Goal: Entertainment & Leisure: Consume media (video, audio)

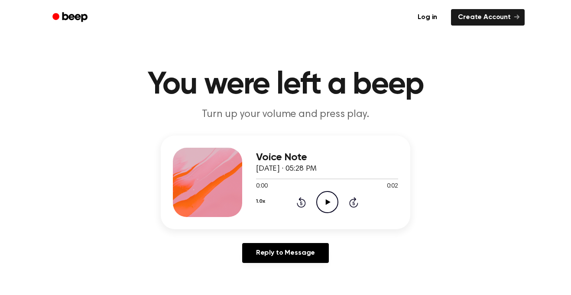
click at [329, 200] on icon "Play Audio" at bounding box center [327, 202] width 22 height 22
click at [329, 201] on icon "Play Audio" at bounding box center [327, 202] width 22 height 22
click at [329, 207] on icon "Play Audio" at bounding box center [327, 202] width 22 height 22
click at [329, 201] on icon "Play Audio" at bounding box center [327, 202] width 22 height 22
click at [327, 202] on icon "Play Audio" at bounding box center [327, 202] width 22 height 22
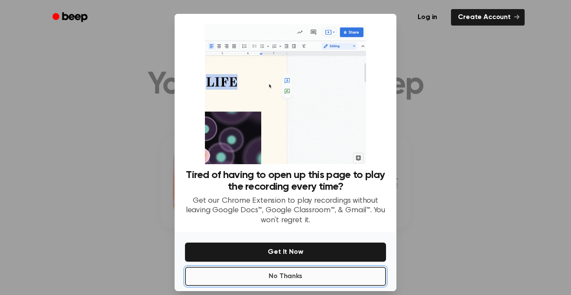
click at [307, 274] on button "No Thanks" at bounding box center [285, 276] width 201 height 19
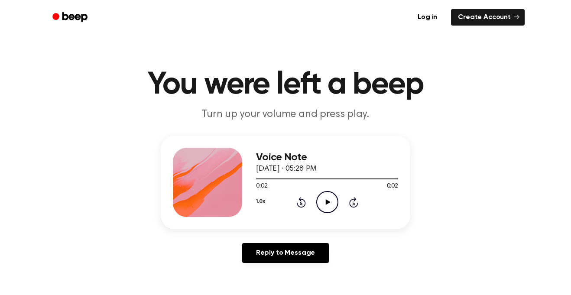
click at [323, 201] on icon "Play Audio" at bounding box center [327, 202] width 22 height 22
click at [324, 193] on icon "Play Audio" at bounding box center [327, 202] width 22 height 22
click at [318, 209] on icon "Play Audio" at bounding box center [327, 202] width 22 height 22
click at [331, 203] on icon "Play Audio" at bounding box center [327, 202] width 22 height 22
click at [333, 201] on icon "Play Audio" at bounding box center [327, 202] width 22 height 22
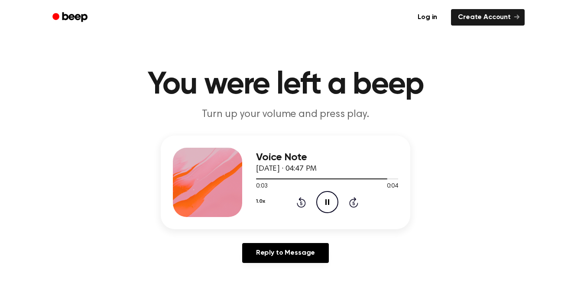
click at [331, 206] on icon "Pause Audio" at bounding box center [327, 202] width 22 height 22
click at [343, 216] on div "Voice Note October 2, 2025 · 04:47 PM 0:04 0:04 Your browser does not support t…" at bounding box center [285, 183] width 249 height 94
click at [329, 200] on icon "Play Audio" at bounding box center [327, 202] width 22 height 22
click at [318, 198] on icon "Play Audio" at bounding box center [327, 202] width 22 height 22
click at [325, 199] on icon "Play Audio" at bounding box center [327, 202] width 22 height 22
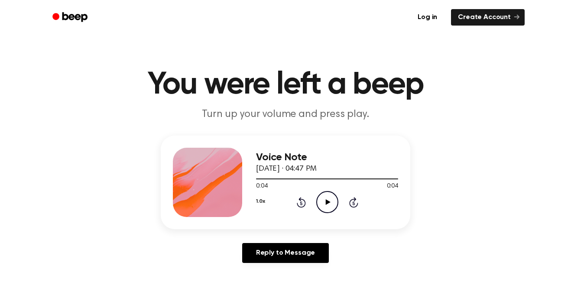
click at [321, 193] on circle at bounding box center [326, 201] width 21 height 21
click at [326, 199] on icon "Play Audio" at bounding box center [327, 202] width 22 height 22
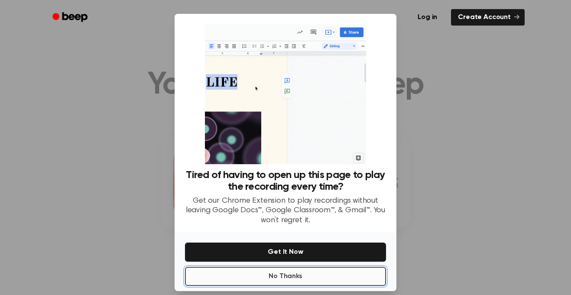
click at [305, 276] on button "No Thanks" at bounding box center [285, 276] width 201 height 19
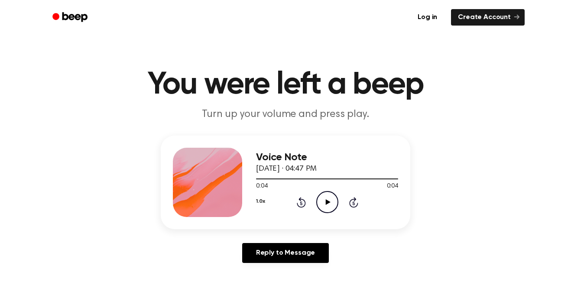
click at [326, 200] on icon at bounding box center [327, 202] width 5 height 6
click at [329, 200] on icon "Play Audio" at bounding box center [327, 202] width 22 height 22
click at [323, 210] on icon "Play Audio" at bounding box center [327, 202] width 22 height 22
click at [321, 207] on icon "Play Audio" at bounding box center [327, 202] width 22 height 22
click at [332, 204] on icon "Play Audio" at bounding box center [327, 202] width 22 height 22
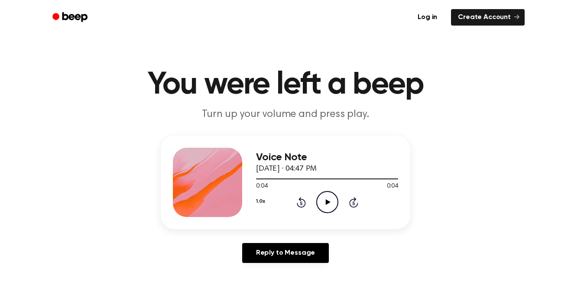
click at [321, 207] on icon "Play Audio" at bounding box center [327, 202] width 22 height 22
click at [330, 205] on icon "Play Audio" at bounding box center [327, 202] width 22 height 22
click at [318, 203] on icon "Play Audio" at bounding box center [327, 202] width 22 height 22
click at [334, 200] on icon "Play Audio" at bounding box center [327, 202] width 22 height 22
click at [329, 197] on icon "Play Audio" at bounding box center [327, 202] width 22 height 22
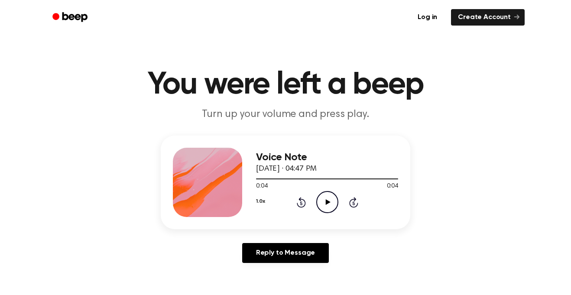
click at [323, 196] on icon "Play Audio" at bounding box center [327, 202] width 22 height 22
click at [320, 195] on icon "Play Audio" at bounding box center [327, 202] width 22 height 22
click at [258, 196] on button "1.0x" at bounding box center [260, 201] width 9 height 15
click at [267, 277] on span "1.5x" at bounding box center [270, 281] width 11 height 9
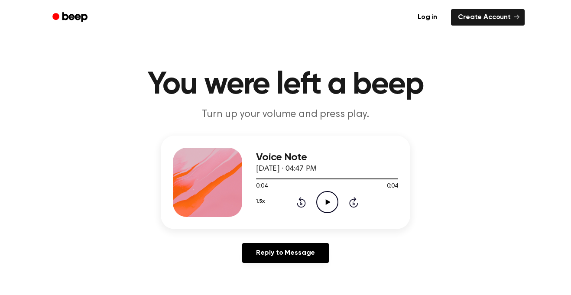
click at [328, 206] on icon "Play Audio" at bounding box center [327, 202] width 22 height 22
click at [332, 205] on icon "Play Audio" at bounding box center [327, 202] width 22 height 22
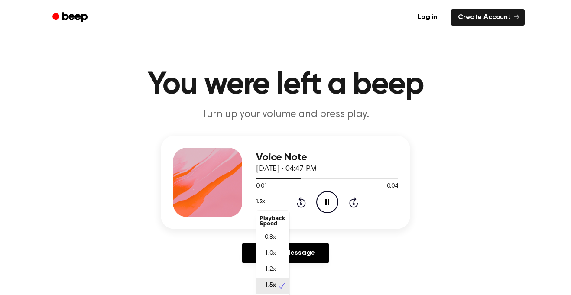
click at [259, 200] on button "1.5x" at bounding box center [260, 201] width 8 height 15
click at [271, 235] on span "0.8x" at bounding box center [270, 237] width 11 height 9
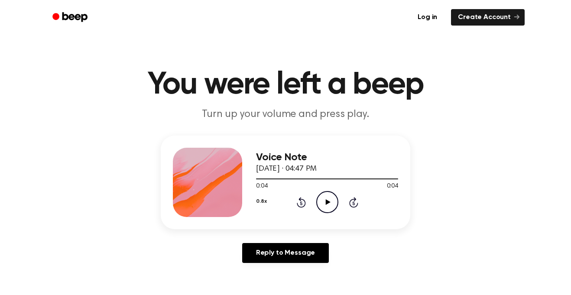
click at [329, 202] on icon at bounding box center [327, 202] width 5 height 6
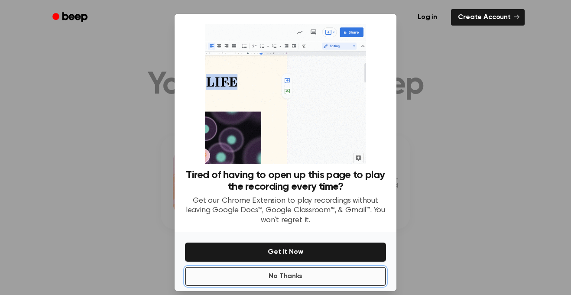
click at [272, 267] on button "No Thanks" at bounding box center [285, 276] width 201 height 19
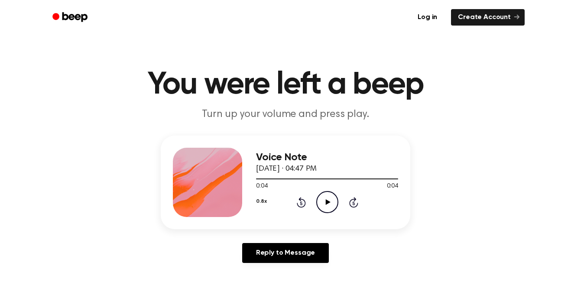
click at [319, 203] on icon "Play Audio" at bounding box center [327, 202] width 22 height 22
click at [328, 204] on icon "Play Audio" at bounding box center [327, 202] width 22 height 22
click at [256, 199] on button "0.8x" at bounding box center [261, 201] width 10 height 15
click at [268, 284] on span "1.5x" at bounding box center [270, 281] width 11 height 9
click at [319, 204] on icon "Play Audio" at bounding box center [327, 202] width 22 height 22
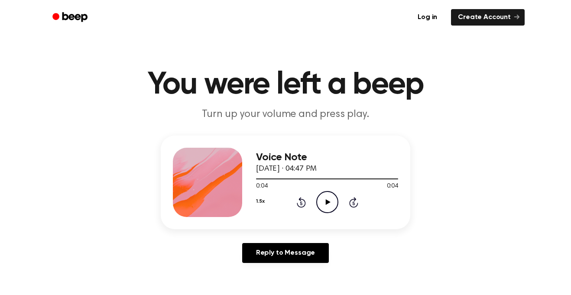
click at [331, 200] on icon "Play Audio" at bounding box center [327, 202] width 22 height 22
click at [332, 200] on icon "Play Audio" at bounding box center [327, 202] width 22 height 22
click at [255, 196] on div "Voice Note October 2, 2025 · 04:47 PM 0:04 0:04 Your browser does not support t…" at bounding box center [285, 183] width 249 height 94
click at [258, 201] on button "1.5x" at bounding box center [260, 201] width 8 height 15
click at [271, 247] on span "1.0x" at bounding box center [270, 249] width 11 height 9
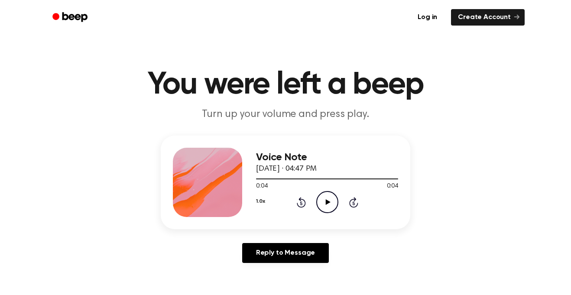
click at [327, 202] on icon at bounding box center [327, 202] width 5 height 6
click at [325, 198] on icon "Play Audio" at bounding box center [327, 202] width 22 height 22
click at [319, 193] on icon "Play Audio" at bounding box center [327, 202] width 22 height 22
click at [326, 197] on icon "Play Audio" at bounding box center [327, 202] width 22 height 22
drag, startPoint x: 364, startPoint y: 182, endPoint x: 190, endPoint y: 183, distance: 174.0
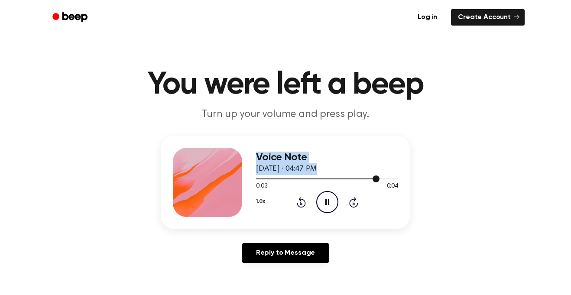
click at [177, 183] on div "Voice Note October 2, 2025 · 04:47 PM 0:03 0:04 Your browser does not support t…" at bounding box center [285, 183] width 249 height 94
drag, startPoint x: 394, startPoint y: 179, endPoint x: 39, endPoint y: 179, distance: 355.0
click at [39, 179] on div "Voice Note October 2, 2025 · 04:47 PM 0:04 0:04 Your browser does not support t…" at bounding box center [285, 203] width 550 height 134
click at [331, 197] on icon "Play Audio" at bounding box center [327, 202] width 22 height 22
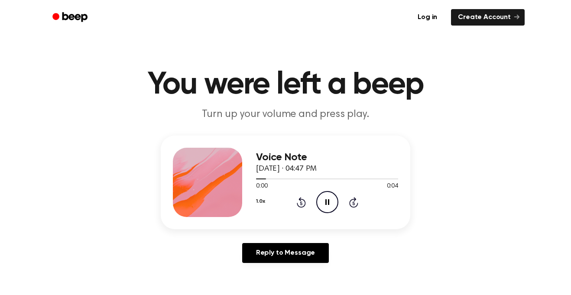
click at [326, 195] on icon "Pause Audio" at bounding box center [327, 202] width 22 height 22
click at [325, 195] on icon "Play Audio" at bounding box center [327, 202] width 22 height 22
click at [325, 195] on icon "Pause Audio" at bounding box center [327, 202] width 22 height 22
click at [325, 195] on icon "Play Audio" at bounding box center [327, 202] width 22 height 22
click at [353, 204] on icon at bounding box center [353, 202] width 2 height 3
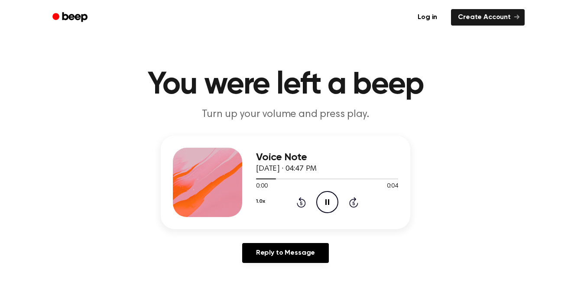
click at [353, 204] on icon at bounding box center [353, 202] width 2 height 3
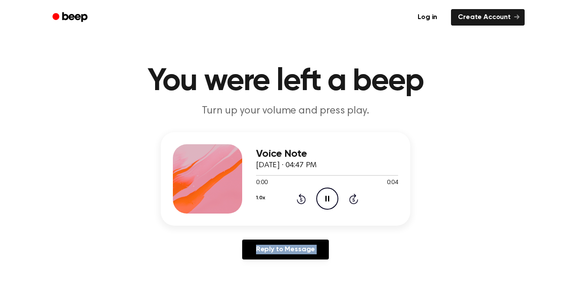
scroll to position [4, 0]
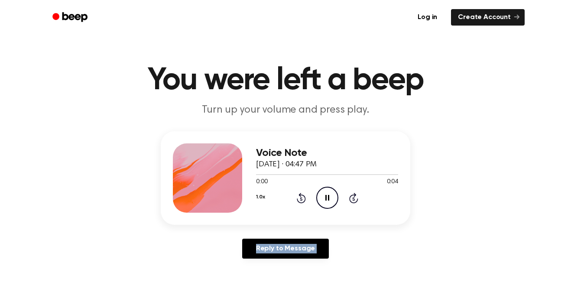
click at [353, 204] on div "1.0x Rewind 5 seconds Pause Audio Skip 5 seconds" at bounding box center [327, 198] width 142 height 22
click at [352, 197] on icon at bounding box center [353, 198] width 2 height 3
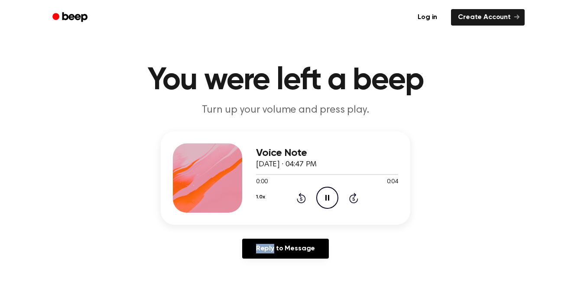
click at [352, 197] on icon "Skip 5 seconds" at bounding box center [353, 197] width 10 height 11
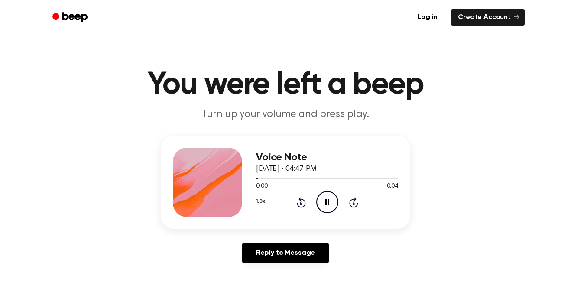
click at [352, 197] on icon "Skip 5 seconds" at bounding box center [353, 202] width 10 height 11
click at [355, 198] on icon at bounding box center [353, 202] width 9 height 10
click at [355, 198] on icon "Skip 5 seconds" at bounding box center [353, 202] width 10 height 11
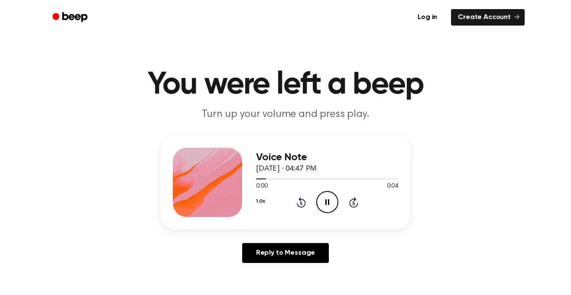
click at [355, 198] on icon "Skip 5 seconds" at bounding box center [353, 202] width 10 height 11
click at [355, 199] on icon "Skip 5 seconds" at bounding box center [353, 202] width 10 height 11
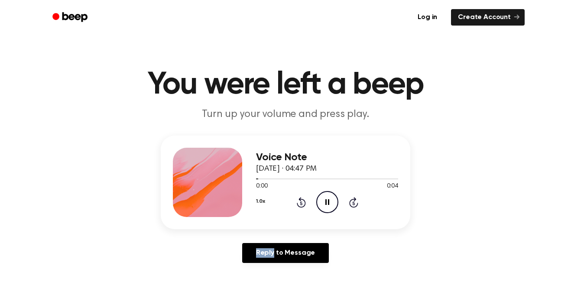
click at [355, 199] on icon at bounding box center [353, 202] width 9 height 10
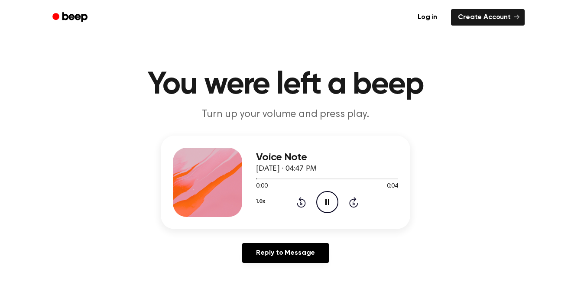
click at [355, 199] on icon at bounding box center [353, 202] width 9 height 10
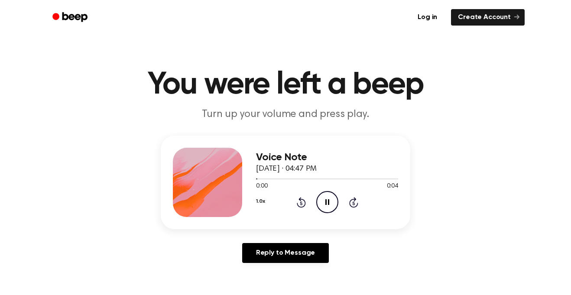
click at [355, 199] on icon at bounding box center [353, 202] width 9 height 10
click at [352, 203] on icon "Skip 5 seconds" at bounding box center [353, 202] width 10 height 11
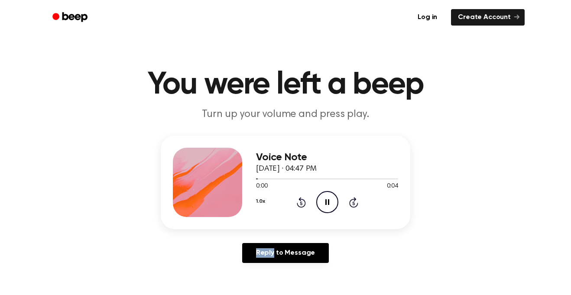
click at [352, 203] on icon "Skip 5 seconds" at bounding box center [353, 202] width 10 height 11
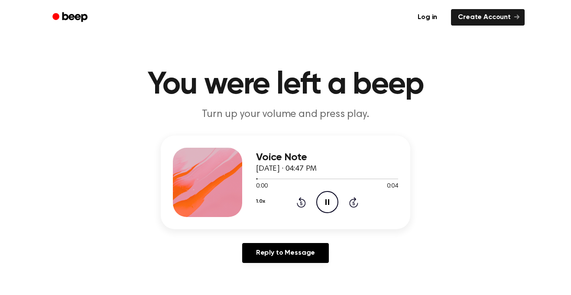
click at [352, 203] on icon "Skip 5 seconds" at bounding box center [353, 202] width 10 height 11
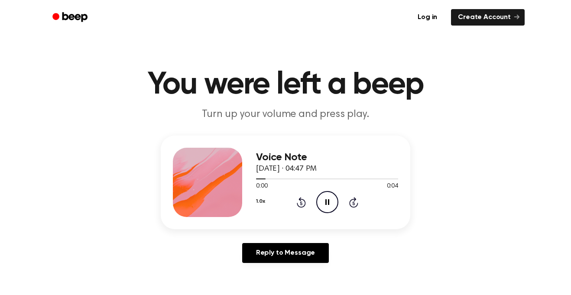
click at [352, 203] on icon "Skip 5 seconds" at bounding box center [353, 202] width 10 height 11
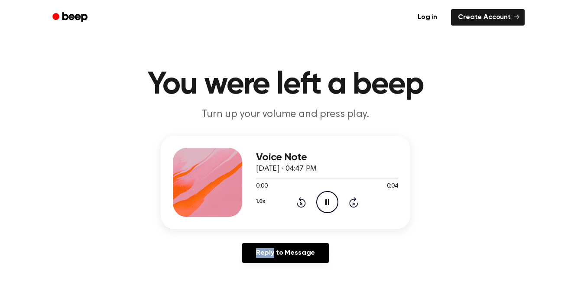
click at [352, 203] on icon "Skip 5 seconds" at bounding box center [353, 202] width 10 height 11
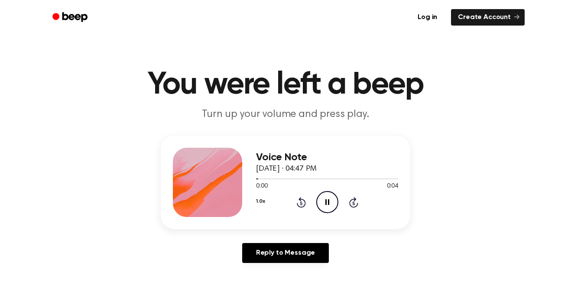
click at [352, 203] on icon "Skip 5 seconds" at bounding box center [353, 202] width 10 height 11
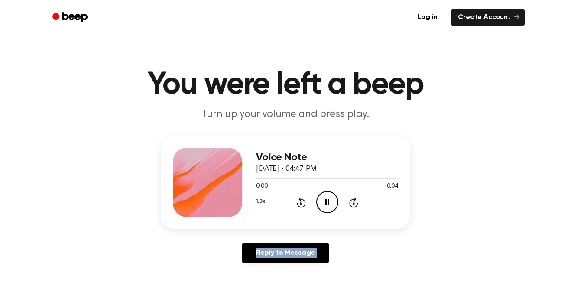
click at [352, 203] on icon "Skip 5 seconds" at bounding box center [353, 202] width 10 height 11
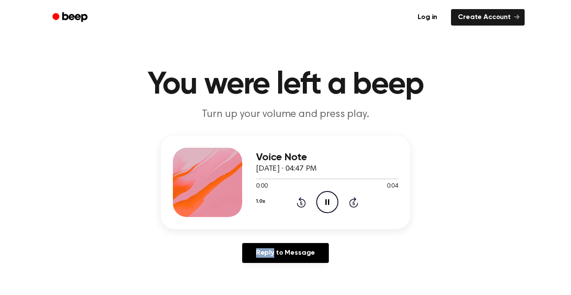
click at [352, 203] on icon "Skip 5 seconds" at bounding box center [353, 202] width 10 height 11
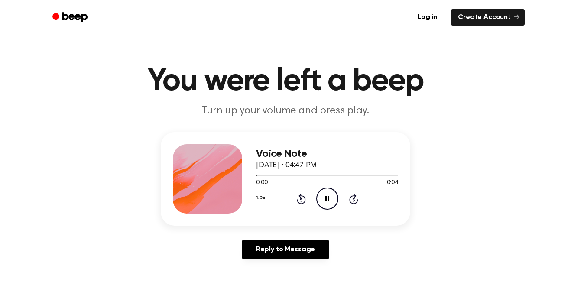
scroll to position [4, 0]
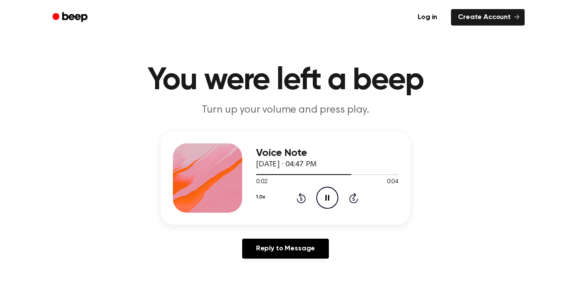
click at [356, 196] on icon "Skip 5 seconds" at bounding box center [353, 197] width 10 height 11
click at [299, 197] on icon "Rewind 5 seconds" at bounding box center [301, 197] width 10 height 11
click at [297, 195] on icon "Rewind 5 seconds" at bounding box center [301, 197] width 10 height 11
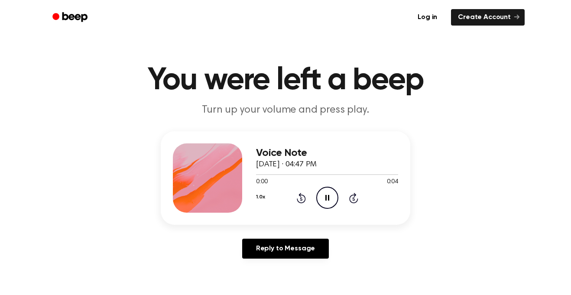
click at [296, 194] on icon "Rewind 5 seconds" at bounding box center [301, 197] width 10 height 11
click at [299, 194] on icon at bounding box center [301, 198] width 9 height 10
click at [301, 197] on icon "Rewind 5 seconds" at bounding box center [301, 197] width 10 height 11
click at [350, 196] on icon at bounding box center [353, 198] width 9 height 10
click at [352, 200] on icon "Skip 5 seconds" at bounding box center [353, 197] width 10 height 11
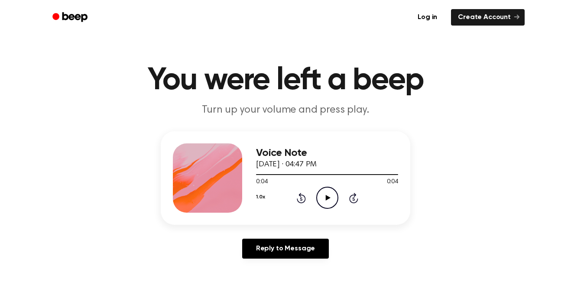
click at [352, 200] on icon "Skip 5 seconds" at bounding box center [353, 197] width 10 height 11
click at [304, 197] on icon at bounding box center [301, 198] width 9 height 10
click at [334, 196] on icon "Play Audio" at bounding box center [327, 198] width 22 height 22
click at [349, 195] on icon "Skip 5 seconds" at bounding box center [353, 197] width 10 height 11
click at [351, 203] on icon "Skip 5 seconds" at bounding box center [353, 197] width 10 height 11
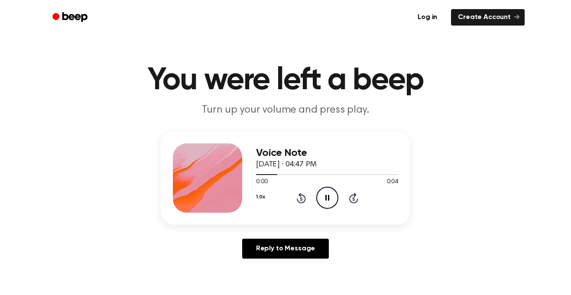
click at [322, 200] on icon "Pause Audio" at bounding box center [327, 198] width 22 height 22
click at [316, 196] on icon "Play Audio" at bounding box center [327, 198] width 22 height 22
click at [329, 196] on icon "Pause Audio" at bounding box center [327, 198] width 22 height 22
click at [329, 189] on icon "Play Audio" at bounding box center [327, 198] width 22 height 22
click at [323, 197] on icon "Play Audio" at bounding box center [327, 198] width 22 height 22
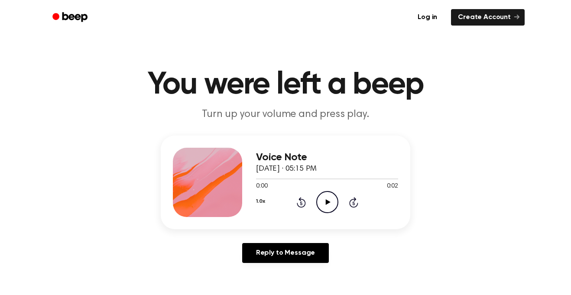
click at [328, 199] on icon "Play Audio" at bounding box center [327, 202] width 22 height 22
click at [328, 200] on icon "Play Audio" at bounding box center [327, 202] width 22 height 22
